Goal: Task Accomplishment & Management: Manage account settings

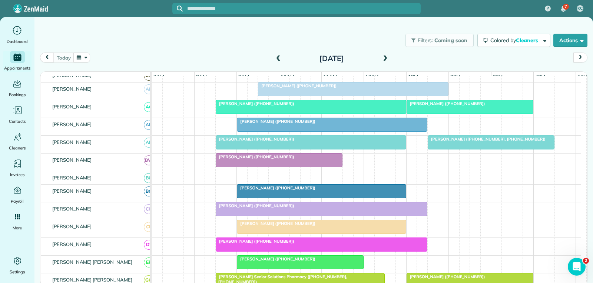
scroll to position [74, 0]
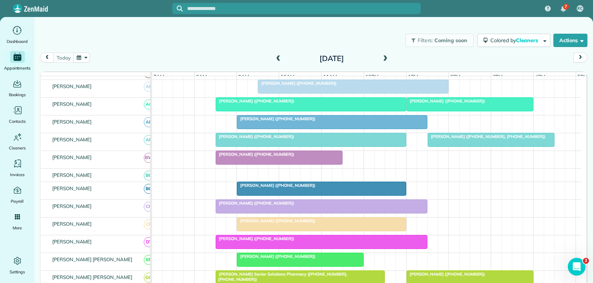
click at [287, 157] on div "[PERSON_NAME] ([PHONE_NUMBER])" at bounding box center [279, 154] width 122 height 5
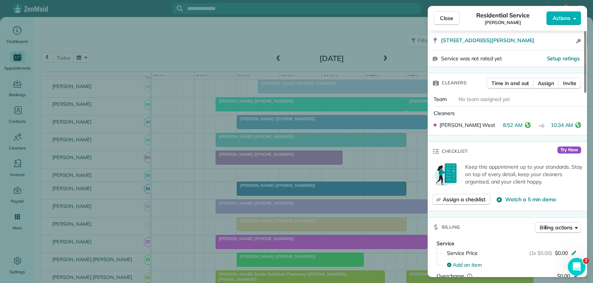
scroll to position [148, 0]
click at [444, 16] on span "Close" at bounding box center [446, 17] width 13 height 7
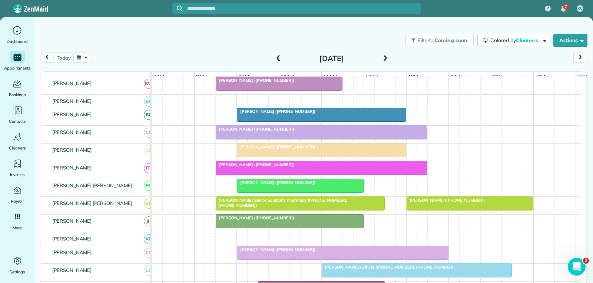
scroll to position [185, 0]
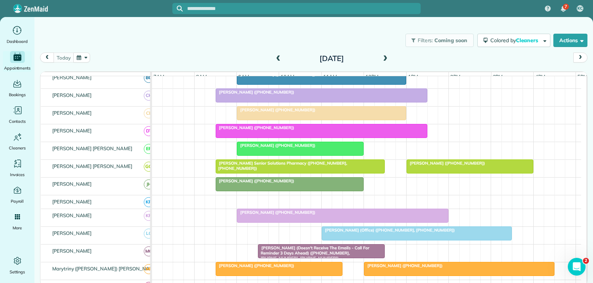
click at [320, 155] on div at bounding box center [300, 148] width 126 height 13
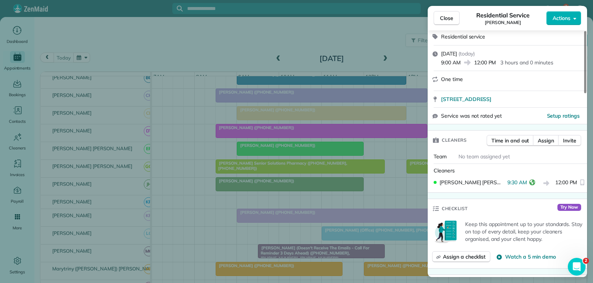
scroll to position [111, 0]
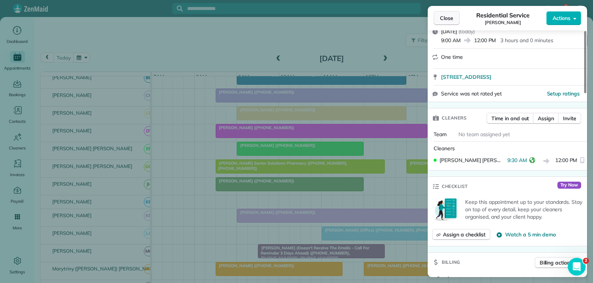
click at [450, 17] on span "Close" at bounding box center [446, 17] width 13 height 7
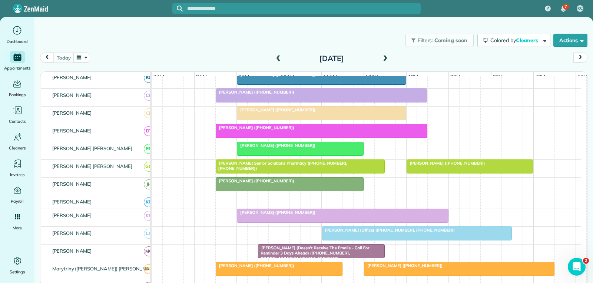
scroll to position [222, 0]
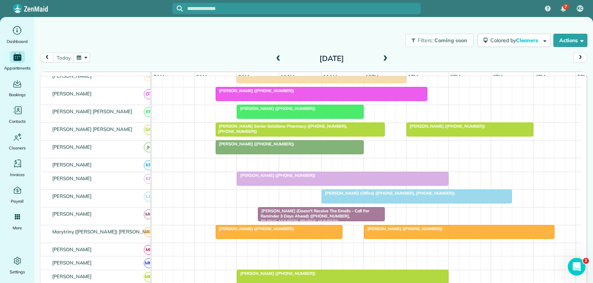
click at [327, 147] on div "[PERSON_NAME] ([PHONE_NUMBER])" at bounding box center [289, 143] width 143 height 5
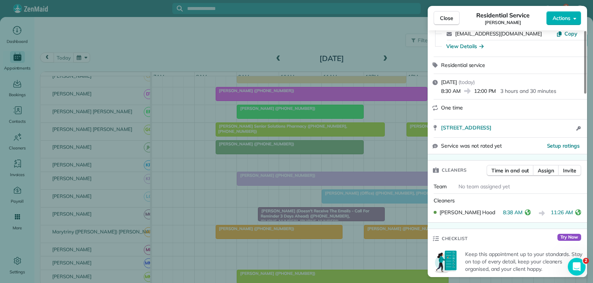
scroll to position [74, 0]
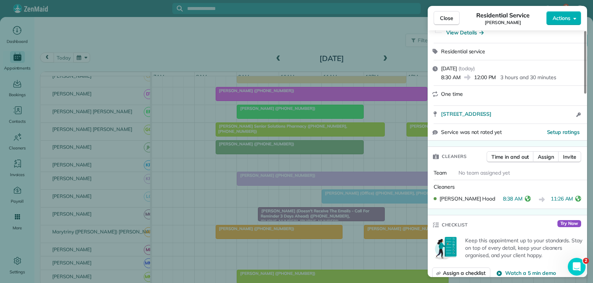
drag, startPoint x: 446, startPoint y: 20, endPoint x: 424, endPoint y: 66, distance: 51.2
click at [446, 20] on span "Close" at bounding box center [446, 17] width 13 height 7
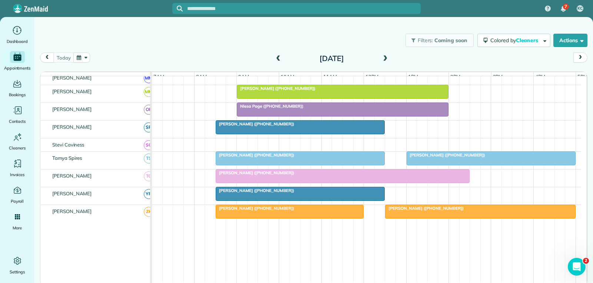
scroll to position [339, 0]
